Goal: Browse casually: Explore the website without a specific task or goal

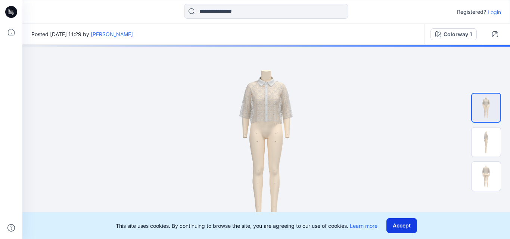
click at [406, 229] on button "Accept" at bounding box center [402, 225] width 31 height 15
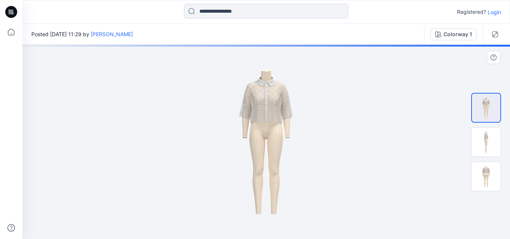
click at [270, 117] on img at bounding box center [266, 142] width 137 height 195
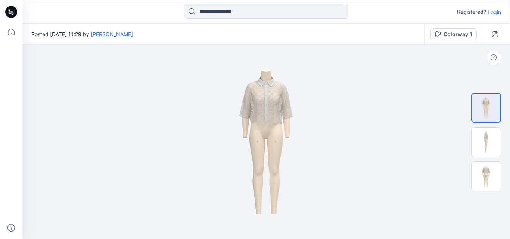
click at [270, 117] on img at bounding box center [266, 142] width 137 height 195
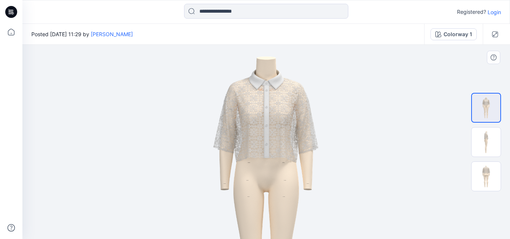
drag, startPoint x: 264, startPoint y: 117, endPoint x: 258, endPoint y: 172, distance: 55.7
click at [258, 172] on img at bounding box center [266, 197] width 269 height 380
click at [488, 141] on img at bounding box center [486, 142] width 29 height 29
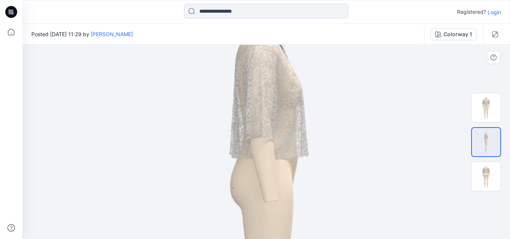
drag, startPoint x: 280, startPoint y: 117, endPoint x: 284, endPoint y: 176, distance: 58.4
click at [284, 176] on img at bounding box center [266, 214] width 400 height 566
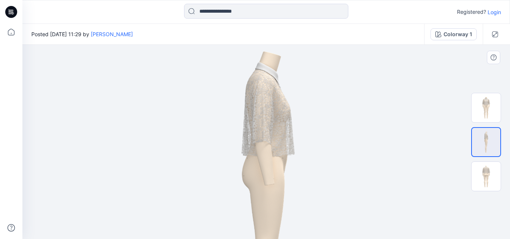
drag, startPoint x: 286, startPoint y: 92, endPoint x: 287, endPoint y: 103, distance: 11.2
click at [287, 103] on img at bounding box center [266, 193] width 269 height 380
click at [485, 174] on img at bounding box center [486, 176] width 29 height 29
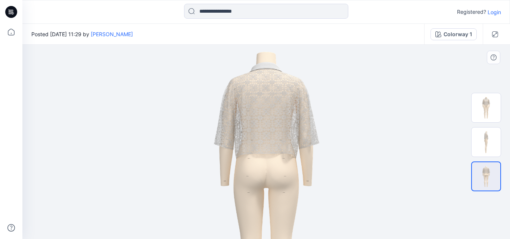
drag, startPoint x: 287, startPoint y: 114, endPoint x: 287, endPoint y: 165, distance: 51.5
click at [287, 165] on img at bounding box center [266, 193] width 269 height 380
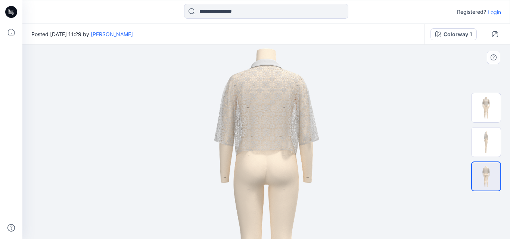
click at [287, 162] on img at bounding box center [266, 190] width 269 height 380
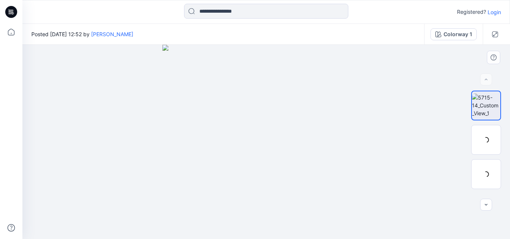
click at [412, 108] on div at bounding box center [266, 142] width 488 height 195
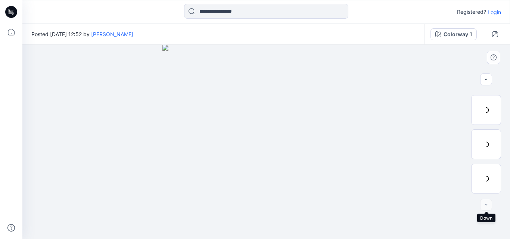
click at [484, 207] on div at bounding box center [486, 205] width 12 height 12
